Goal: Transaction & Acquisition: Purchase product/service

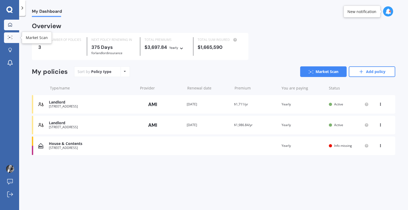
click at [10, 36] on icon at bounding box center [10, 37] width 5 height 3
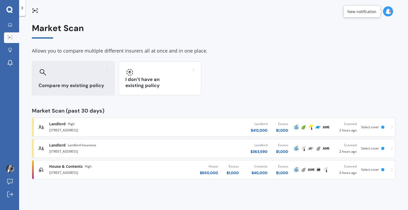
click at [85, 83] on h3 "Compare my existing policy" at bounding box center [73, 86] width 69 height 6
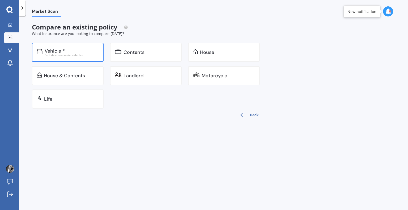
click at [83, 52] on div "Vehicle *" at bounding box center [72, 50] width 54 height 5
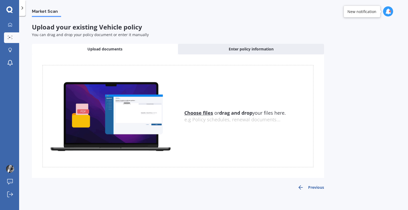
click at [205, 111] on u "Choose files" at bounding box center [198, 113] width 29 height 6
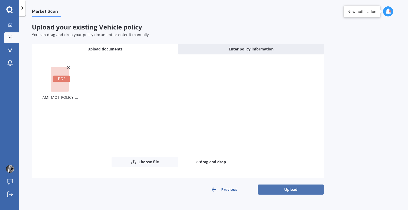
click at [282, 190] on button "Upload" at bounding box center [291, 190] width 66 height 10
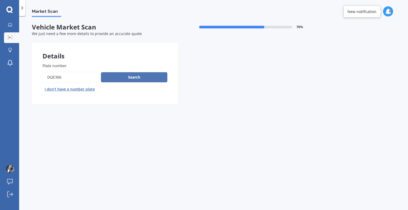
click at [129, 77] on button "Search" at bounding box center [134, 77] width 66 height 10
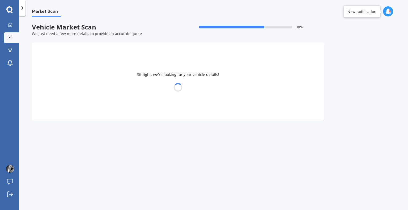
select select "SUBARU"
select select "IMPREZA"
select select "17"
select select "08"
select select "1993"
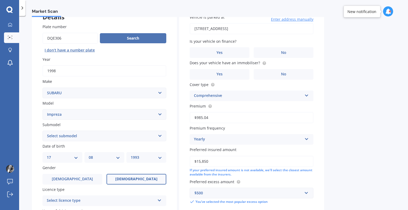
scroll to position [39, 0]
click at [91, 133] on select "Select submodel (All other turbo) 2.0i 2.0i Luxury 2.0i S Edition 2.0R 2.0R Spo…" at bounding box center [104, 135] width 124 height 11
select select "WRX STI (ALL OTHER)"
click at [42, 130] on select "Select submodel (All other turbo) 2.0i 2.0i Luxury 2.0i S Edition 2.0R 2.0R Spo…" at bounding box center [104, 135] width 124 height 11
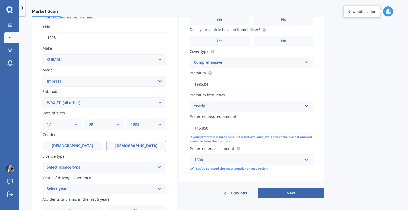
scroll to position [103, 0]
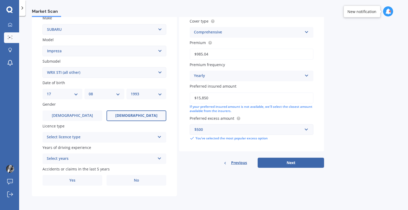
click at [83, 139] on div "Select licence type" at bounding box center [101, 137] width 108 height 6
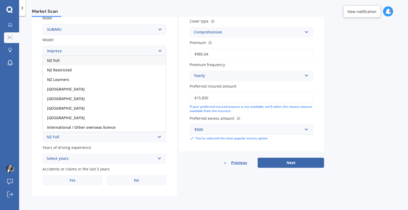
click at [99, 58] on div "NZ Full" at bounding box center [104, 61] width 123 height 10
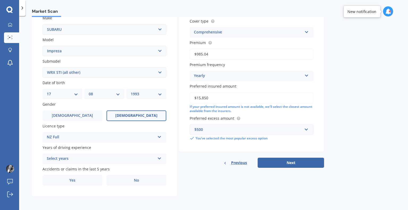
click at [66, 160] on div "Select years" at bounding box center [101, 159] width 108 height 6
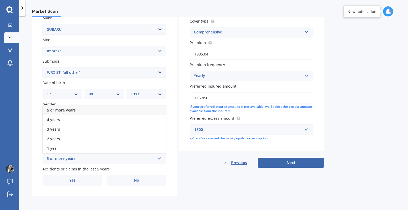
click at [85, 112] on div "5 or more years" at bounding box center [104, 110] width 123 height 10
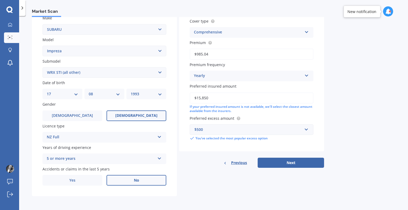
click at [119, 175] on label "No" at bounding box center [137, 180] width 60 height 11
click at [0, 0] on input "No" at bounding box center [0, 0] width 0 height 0
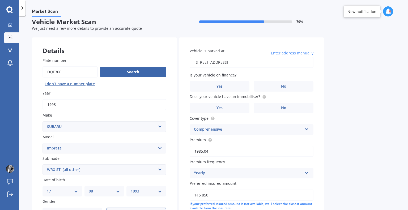
scroll to position [5, 0]
click at [263, 84] on label "No" at bounding box center [284, 86] width 60 height 11
click at [0, 0] on input "No" at bounding box center [0, 0] width 0 height 0
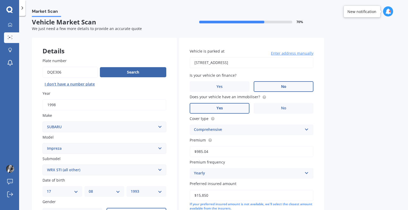
click at [235, 107] on label "Yes" at bounding box center [220, 108] width 60 height 11
click at [0, 0] on input "Yes" at bounding box center [0, 0] width 0 height 0
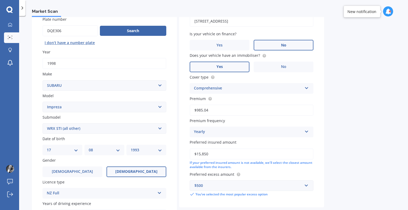
scroll to position [50, 0]
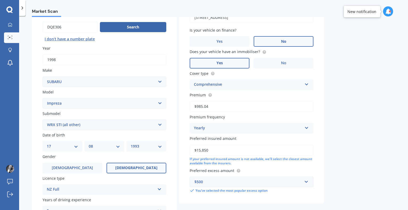
click at [221, 150] on input "$15,850" at bounding box center [252, 150] width 124 height 11
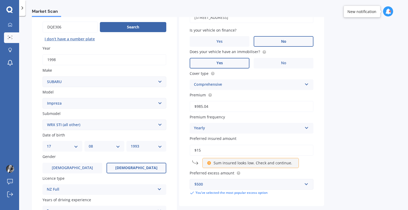
type input "$1"
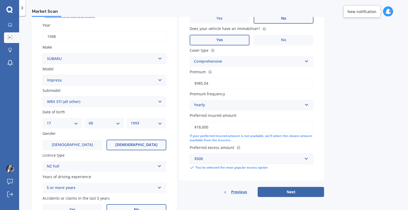
scroll to position [76, 0]
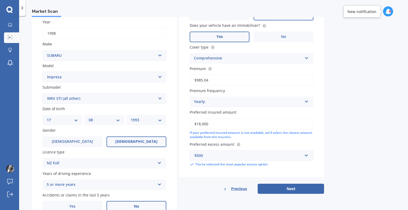
click at [201, 122] on input "$18,000" at bounding box center [252, 123] width 124 height 11
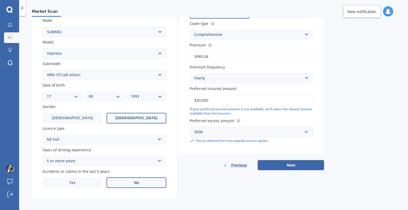
scroll to position [101, 0]
type input "$20,000"
click at [224, 133] on div "$500" at bounding box center [248, 132] width 108 height 6
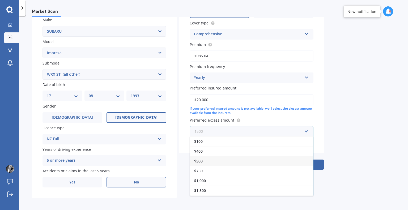
click at [304, 134] on input "text" at bounding box center [249, 131] width 119 height 10
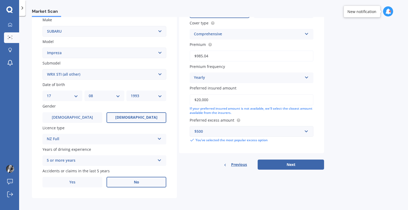
click at [333, 132] on div "Market Scan Vehicle Market Scan 70 % We just need a few more details to provide…" at bounding box center [213, 114] width 389 height 194
click at [309, 164] on button "Next" at bounding box center [291, 165] width 66 height 10
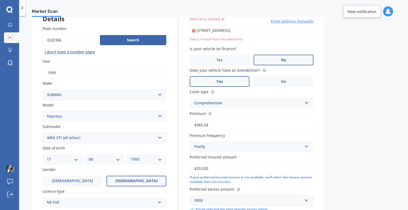
scroll to position [36, 0]
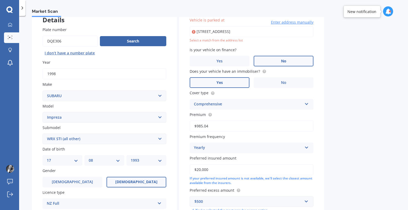
type input "21 Flaxdale Street, Birkdale, Auckland 0626"
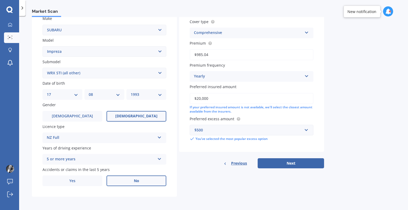
scroll to position [103, 0]
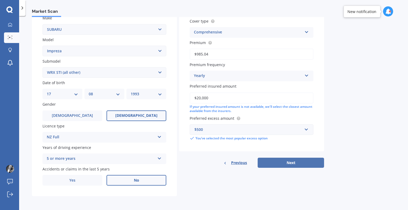
click at [291, 161] on button "Next" at bounding box center [291, 163] width 66 height 10
select select "17"
select select "08"
select select "1993"
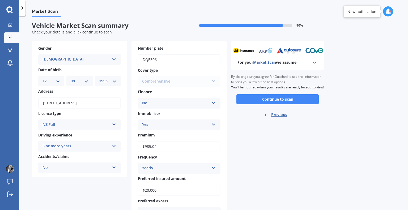
scroll to position [0, 0]
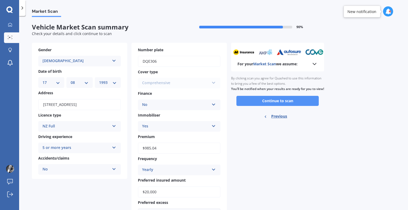
click at [272, 105] on button "Continue to scan" at bounding box center [277, 101] width 82 height 10
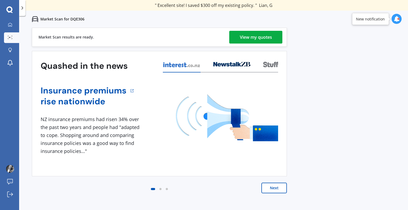
click at [255, 39] on div "View my quotes" at bounding box center [256, 37] width 32 height 13
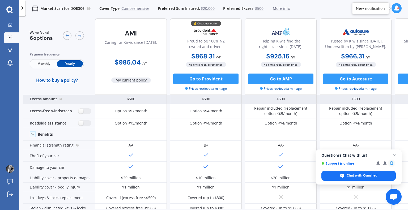
scroll to position [6, 0]
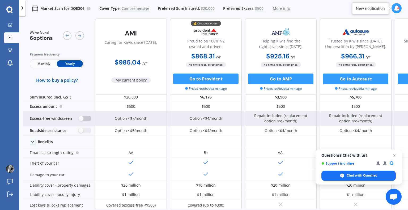
click at [81, 119] on label at bounding box center [84, 119] width 13 height 6
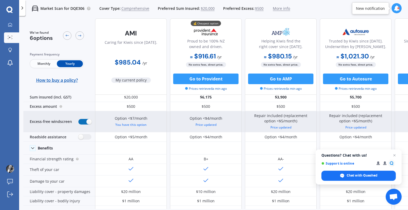
click at [81, 119] on label at bounding box center [84, 122] width 13 height 6
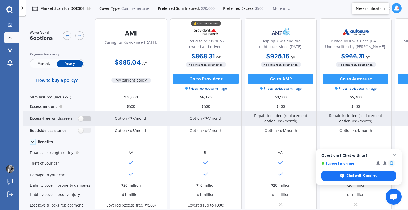
click at [81, 119] on label at bounding box center [84, 119] width 13 height 6
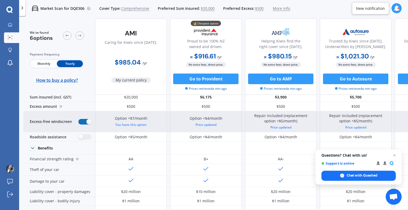
click at [81, 119] on label at bounding box center [84, 122] width 13 height 6
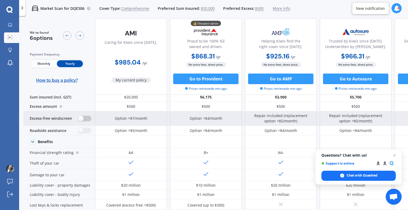
click at [81, 119] on label at bounding box center [84, 119] width 13 height 6
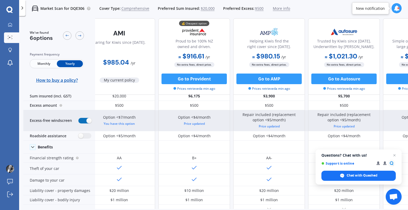
scroll to position [0, 12]
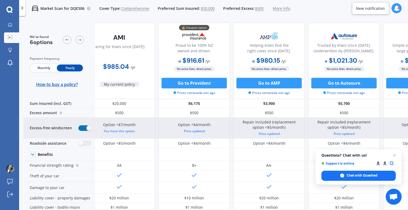
click at [82, 129] on label at bounding box center [84, 128] width 13 height 6
radio input "false"
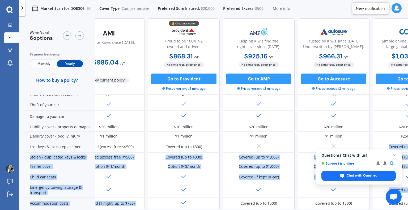
scroll to position [76, 22]
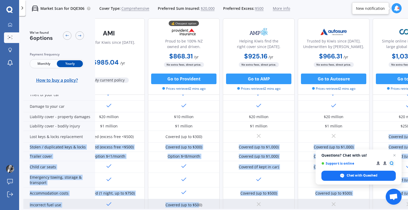
drag, startPoint x: 235, startPoint y: 209, endPoint x: 198, endPoint y: 202, distance: 37.3
click at [198, 202] on div "We've found 6 options Payment frequency Monthly Yearly How to buy a policy? Car…" at bounding box center [215, 122] width 385 height 209
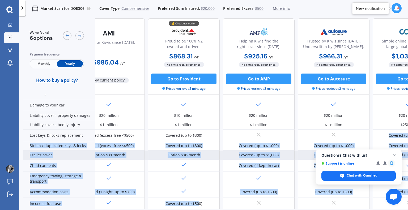
scroll to position [0, 34]
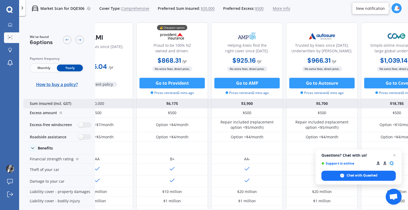
click at [240, 107] on div "$3,900" at bounding box center [247, 103] width 72 height 9
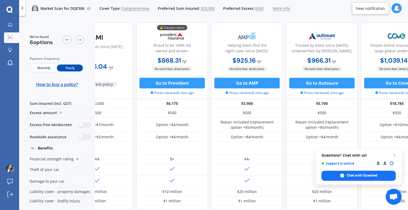
scroll to position [0, 0]
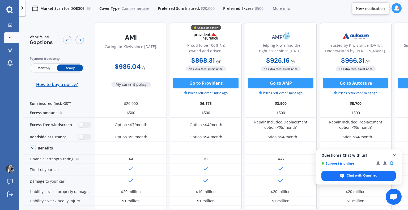
click at [395, 155] on span "Close chat" at bounding box center [394, 155] width 7 height 7
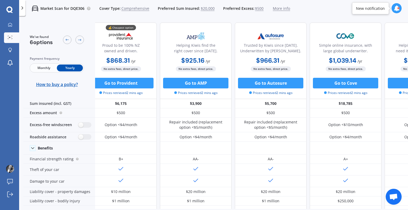
scroll to position [0, 86]
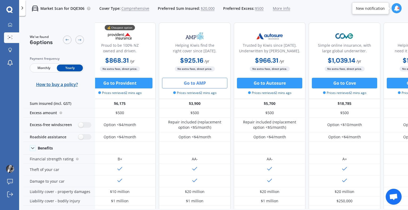
click at [193, 82] on button "Go to AMP" at bounding box center [194, 83] width 65 height 11
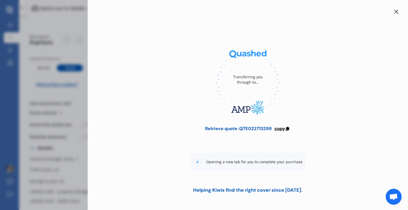
click at [280, 129] on span "copy" at bounding box center [279, 129] width 11 height 6
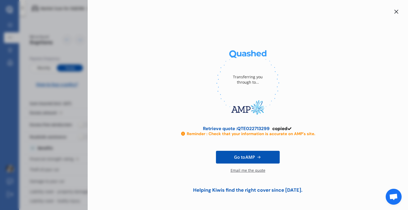
click at [395, 11] on icon at bounding box center [396, 12] width 4 height 4
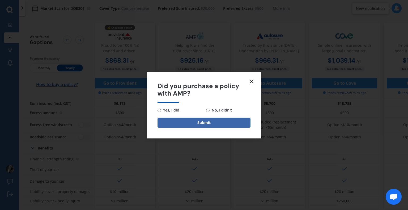
click at [226, 110] on span "No, I didn't" at bounding box center [221, 110] width 22 height 6
click at [210, 110] on input "No, I didn't" at bounding box center [207, 110] width 3 height 3
radio input "true"
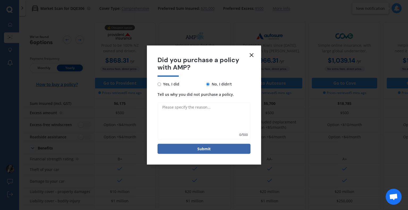
click at [202, 112] on textarea "Tell us why you did not purchase a policy." at bounding box center [204, 121] width 93 height 37
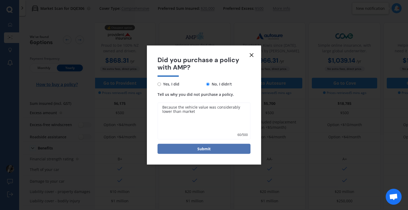
type textarea "Because the vehicle value was considerably lower than market"
click at [203, 151] on button "Submit" at bounding box center [204, 149] width 93 height 10
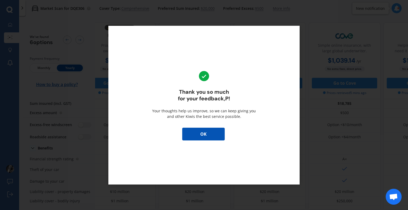
click at [208, 135] on button "OK" at bounding box center [203, 134] width 42 height 13
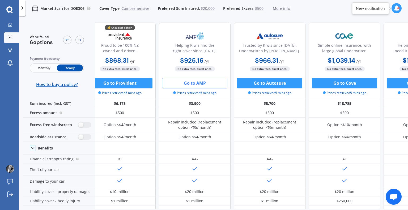
drag, startPoint x: 327, startPoint y: 209, endPoint x: 318, endPoint y: 207, distance: 9.4
click at [318, 207] on div "We've found 6 options Payment frequency Monthly Yearly How to buy a policy? Car…" at bounding box center [215, 113] width 385 height 191
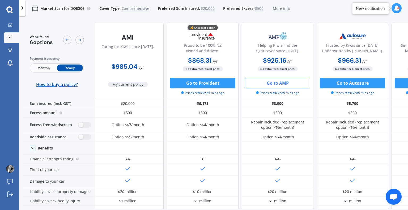
scroll to position [0, 0]
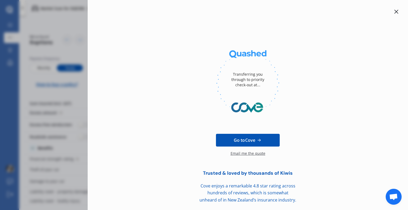
click at [394, 13] on icon at bounding box center [396, 12] width 4 height 4
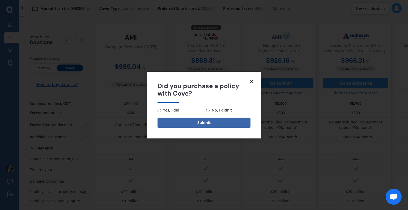
click at [251, 82] on line at bounding box center [251, 81] width 3 height 3
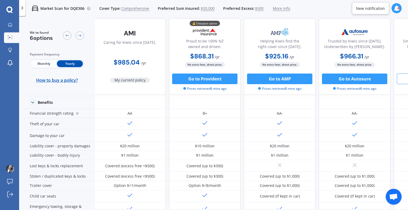
scroll to position [45, 1]
